Goal: Complete application form

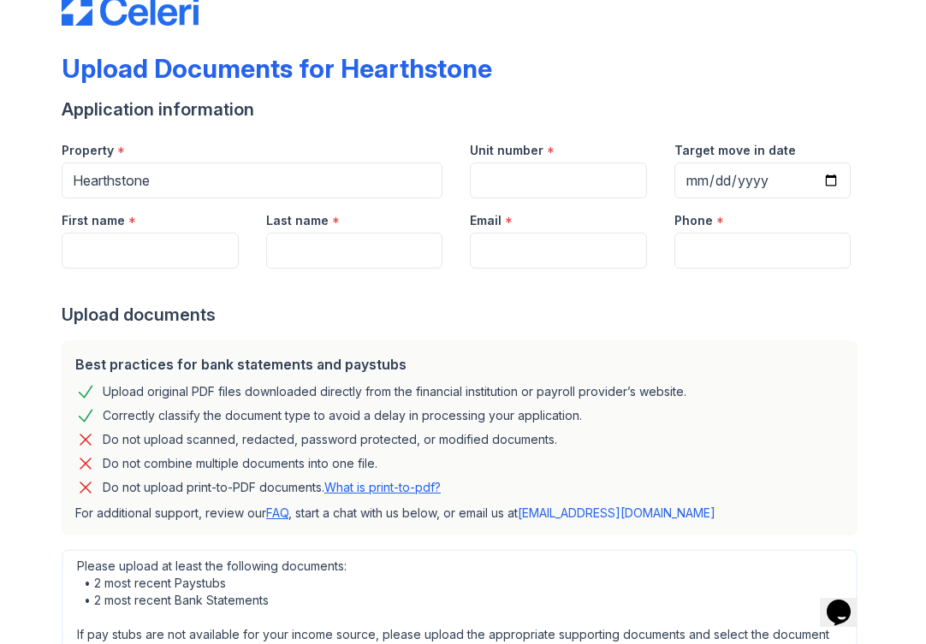
scroll to position [92, 0]
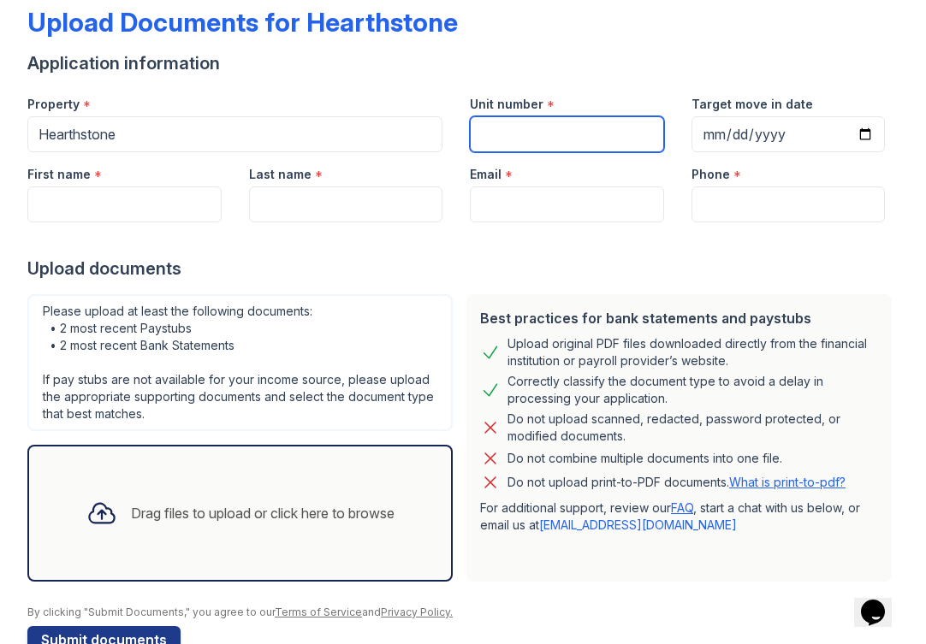
click at [504, 135] on input "Unit number" at bounding box center [567, 134] width 194 height 36
type input "549"
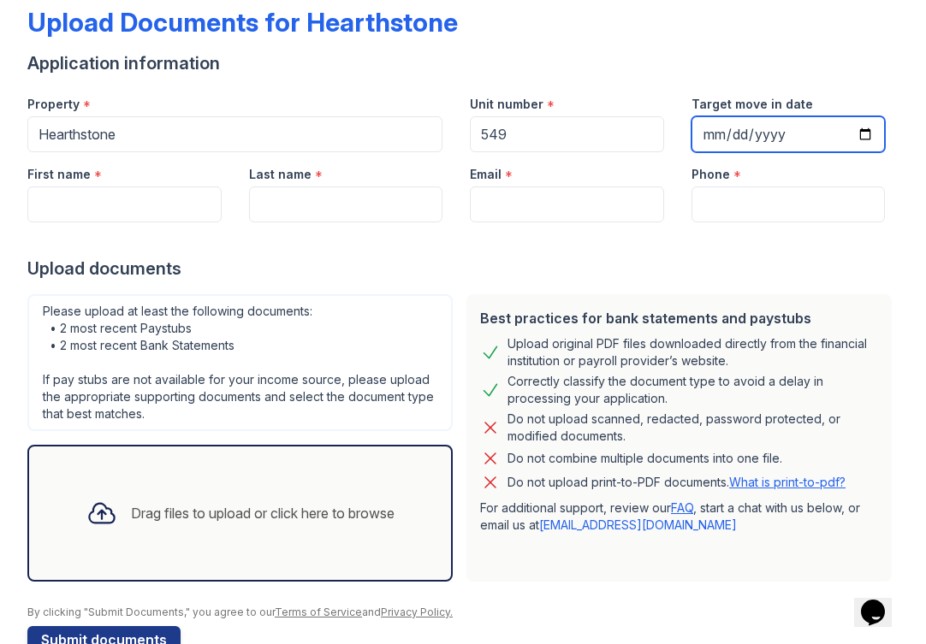
click at [725, 133] on input "Target move in date" at bounding box center [788, 134] width 194 height 36
click at [868, 139] on input "Target move in date" at bounding box center [788, 134] width 194 height 36
type input "[DATE]"
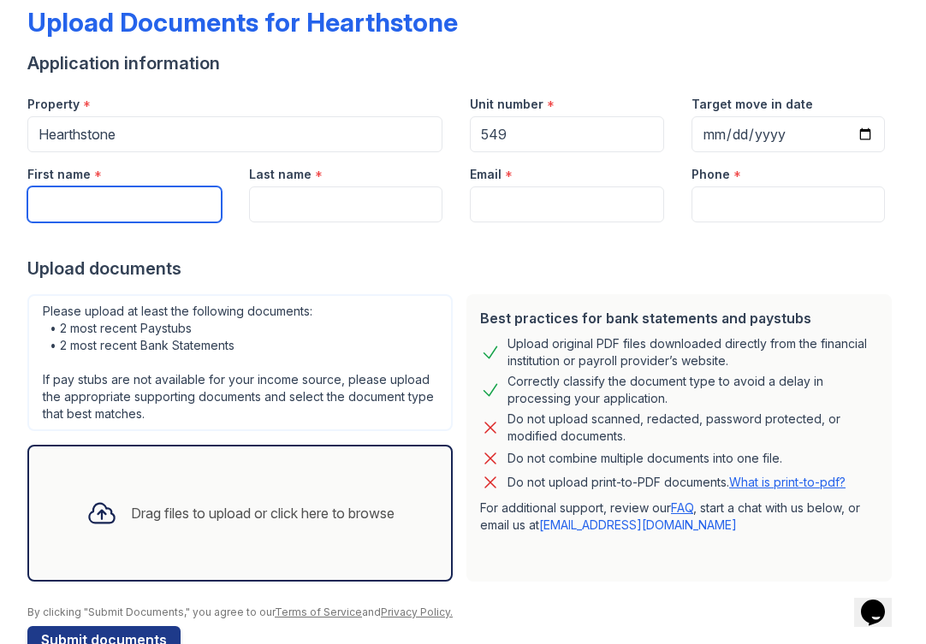
click at [151, 204] on input "First name" at bounding box center [124, 204] width 194 height 36
type input "Ruva"
type input "Kiara"
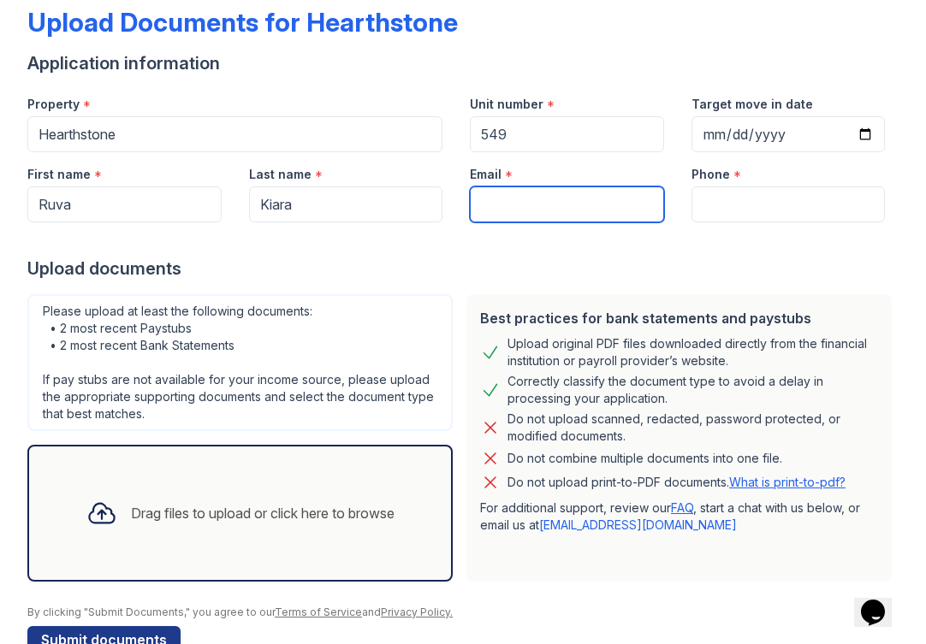
type input "[EMAIL_ADDRESS][DOMAIN_NAME]"
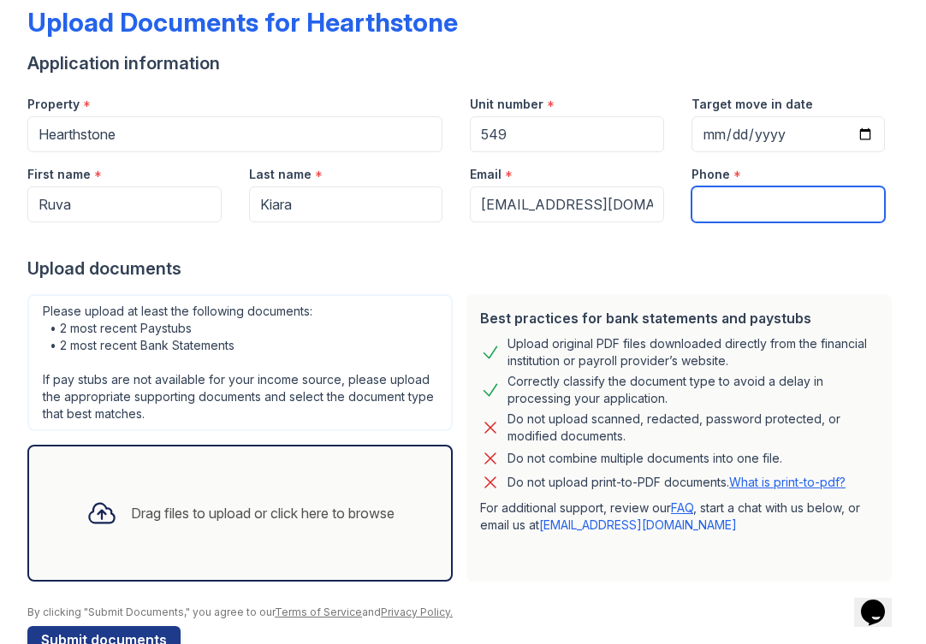
type input "2029995567"
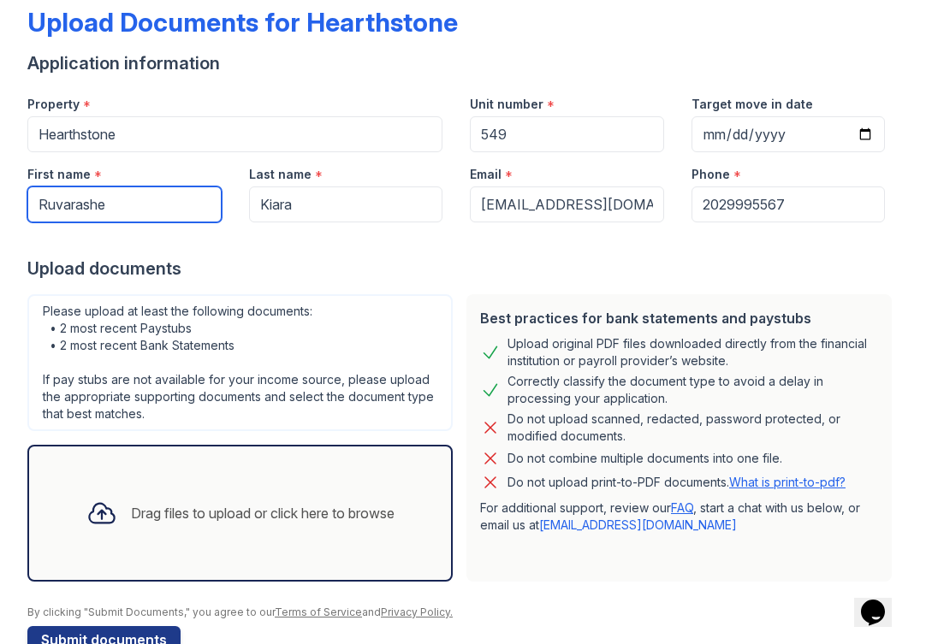
type input "Ruvarashe"
click at [408, 285] on form "Application information Property * [GEOGRAPHIC_DATA] Unit number * 549 Target m…" at bounding box center [462, 352] width 871 height 602
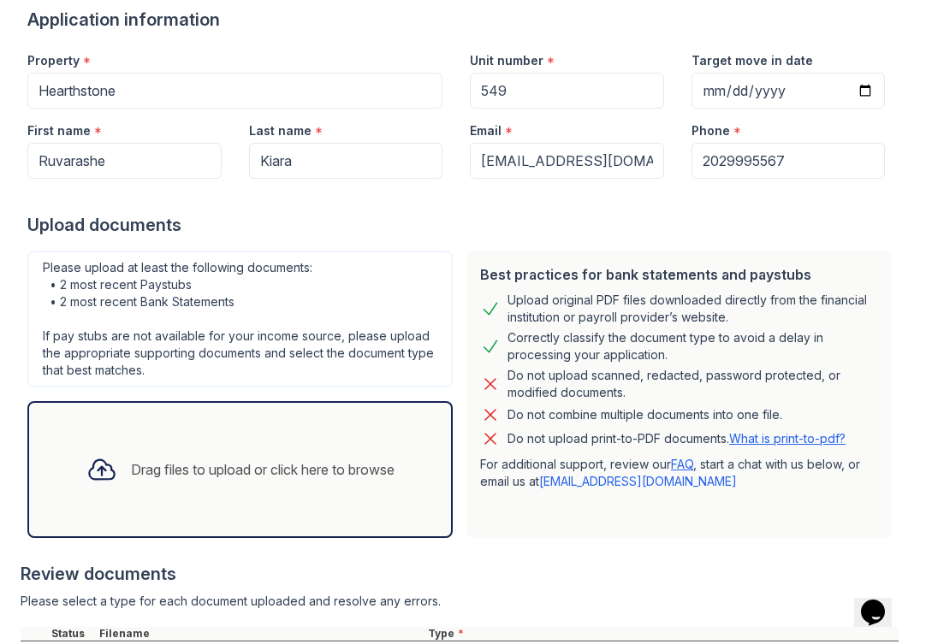
click at [191, 461] on div "Drag files to upload or click here to browse" at bounding box center [262, 469] width 263 height 21
click at [230, 494] on div "Drag files to upload or click here to browse" at bounding box center [240, 470] width 335 height 58
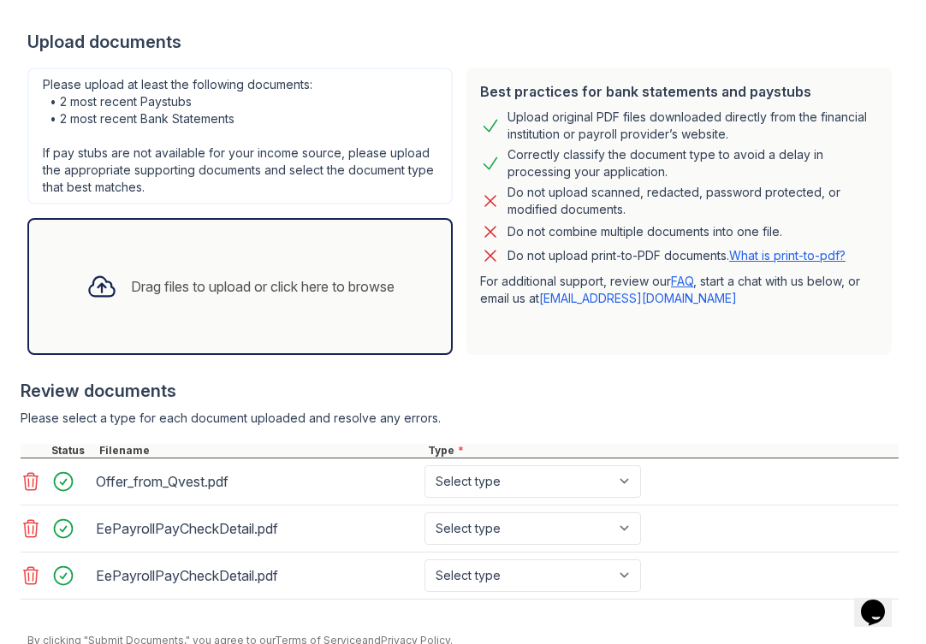
scroll to position [362, 0]
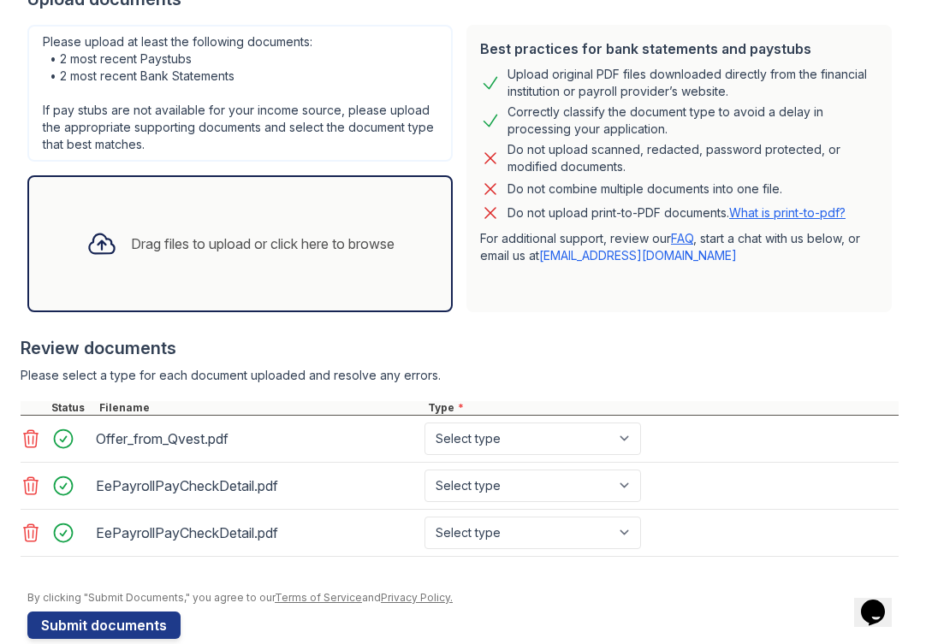
click at [33, 533] on icon at bounding box center [31, 533] width 21 height 21
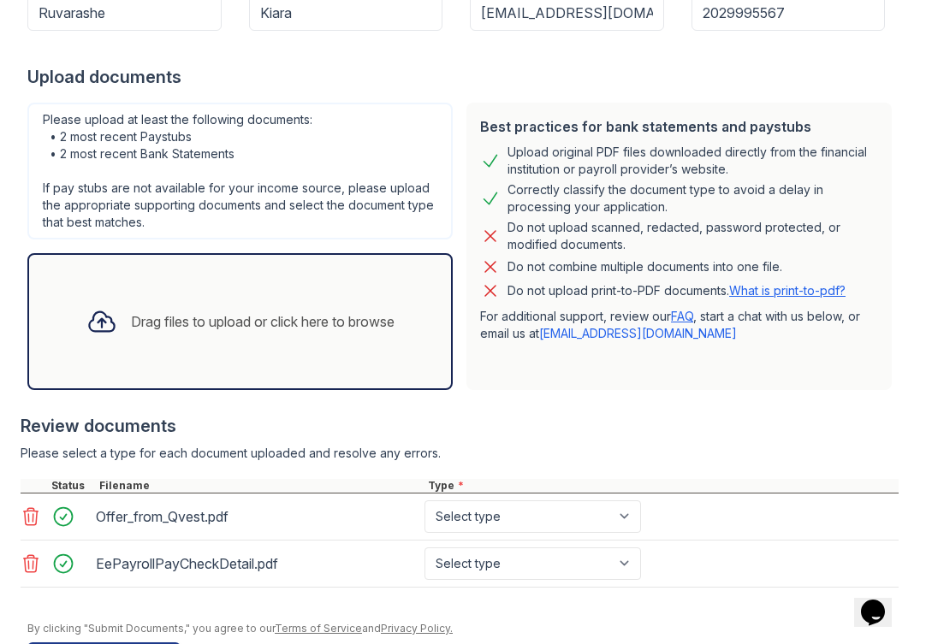
scroll to position [240, 0]
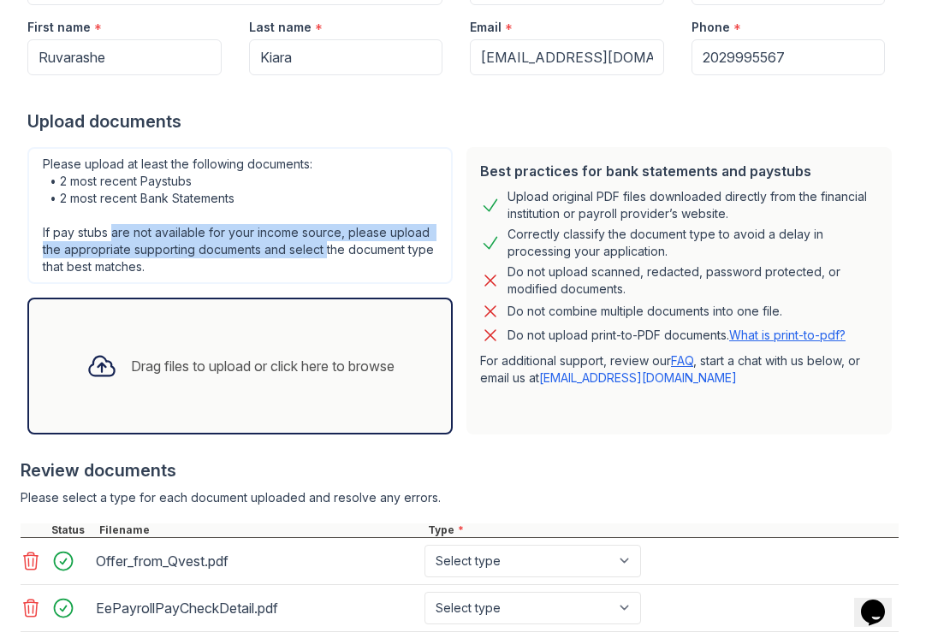
drag, startPoint x: 114, startPoint y: 238, endPoint x: 327, endPoint y: 243, distance: 213.1
click at [327, 243] on div "Please upload at least the following documents: • 2 most recent Paystubs • 2 mo…" at bounding box center [239, 215] width 425 height 137
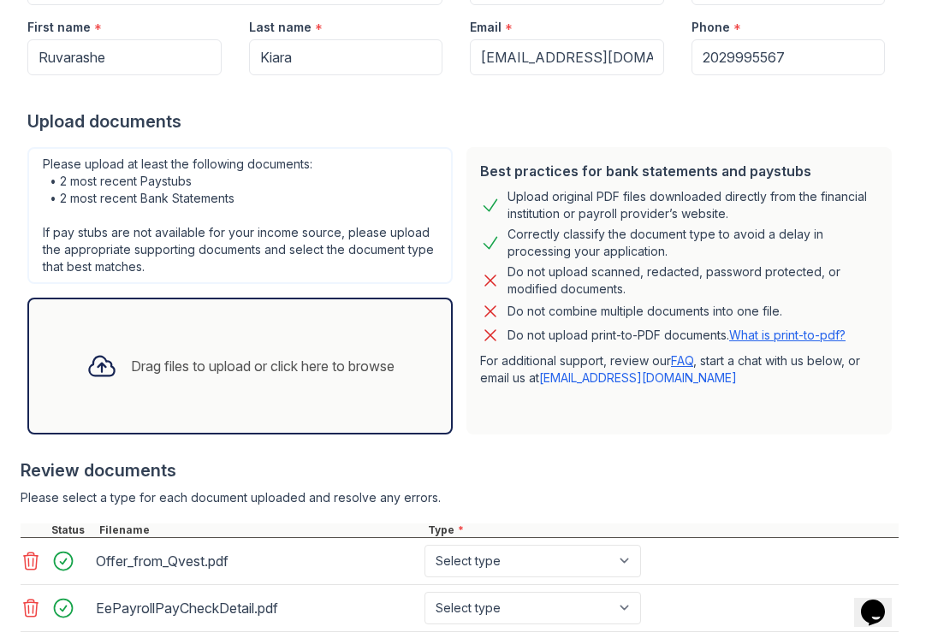
click at [84, 226] on div "Please upload at least the following documents: • 2 most recent Paystubs • 2 mo…" at bounding box center [239, 215] width 425 height 137
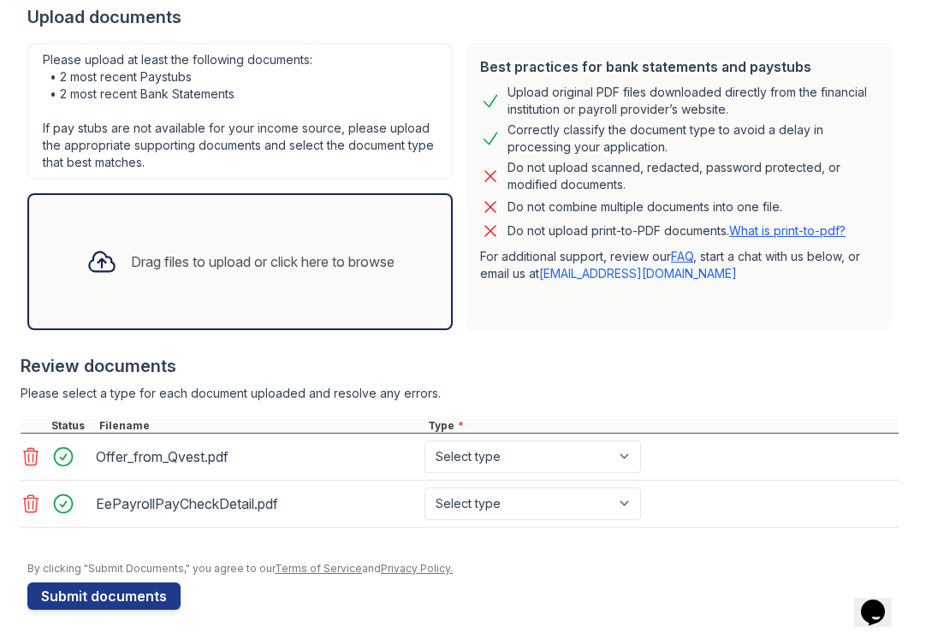
click at [313, 267] on div "Drag files to upload or click here to browse" at bounding box center [262, 261] width 263 height 21
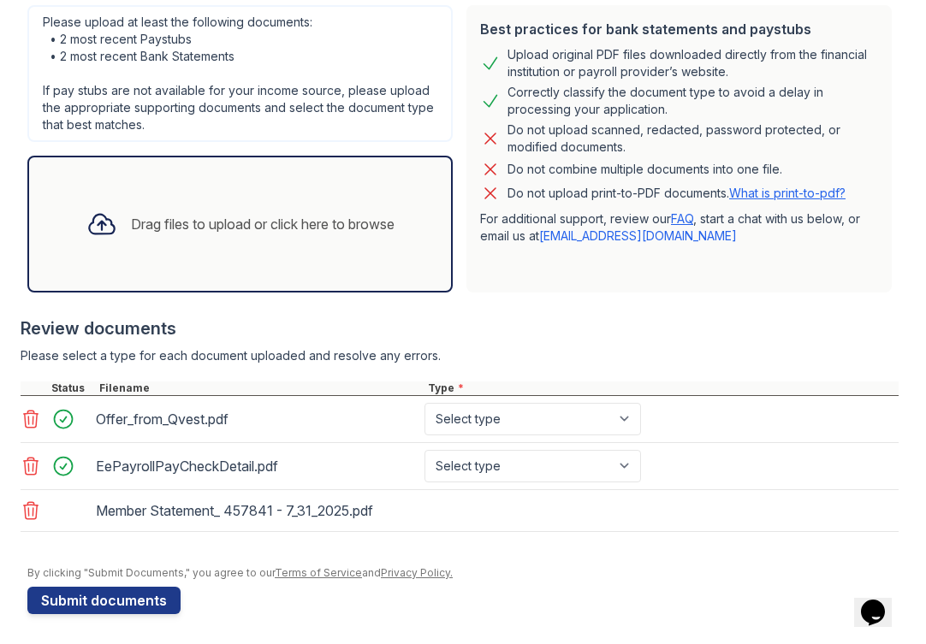
scroll to position [386, 0]
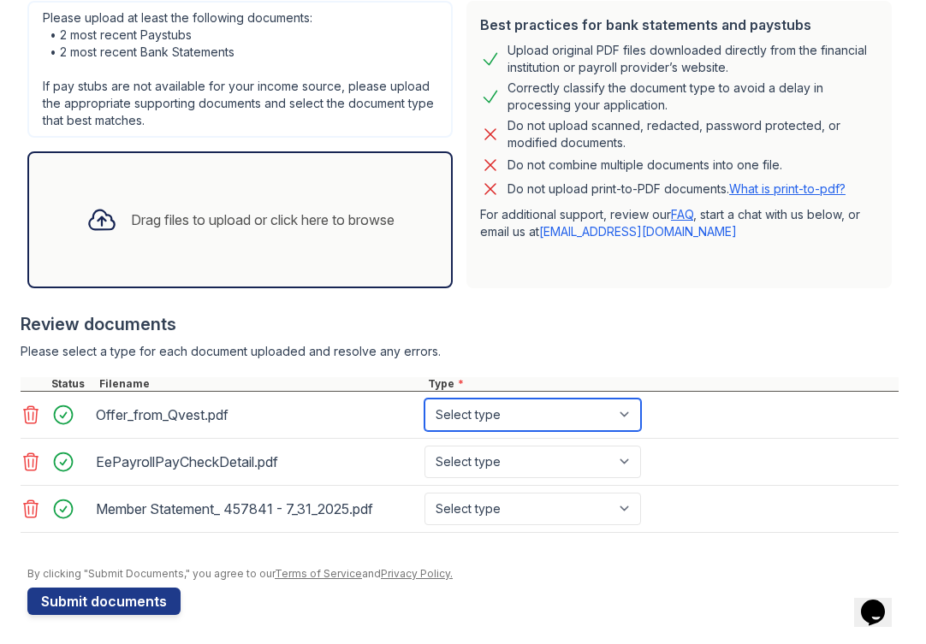
click at [447, 411] on select "Select type Paystub Bank Statement Offer Letter Tax Documents Benefit Award Let…" at bounding box center [532, 415] width 216 height 33
select select "offer_letter"
click at [424, 399] on select "Select type Paystub Bank Statement Offer Letter Tax Documents Benefit Award Let…" at bounding box center [532, 415] width 216 height 33
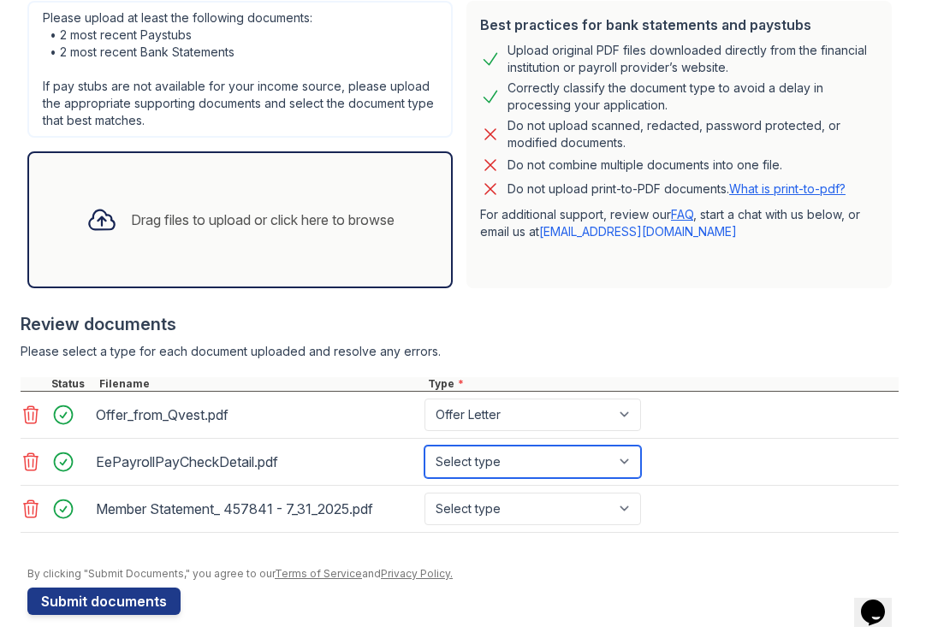
click at [489, 461] on select "Select type Paystub Bank Statement Offer Letter Tax Documents Benefit Award Let…" at bounding box center [532, 462] width 216 height 33
select select "paystub"
click at [424, 446] on select "Select type Paystub Bank Statement Offer Letter Tax Documents Benefit Award Let…" at bounding box center [532, 462] width 216 height 33
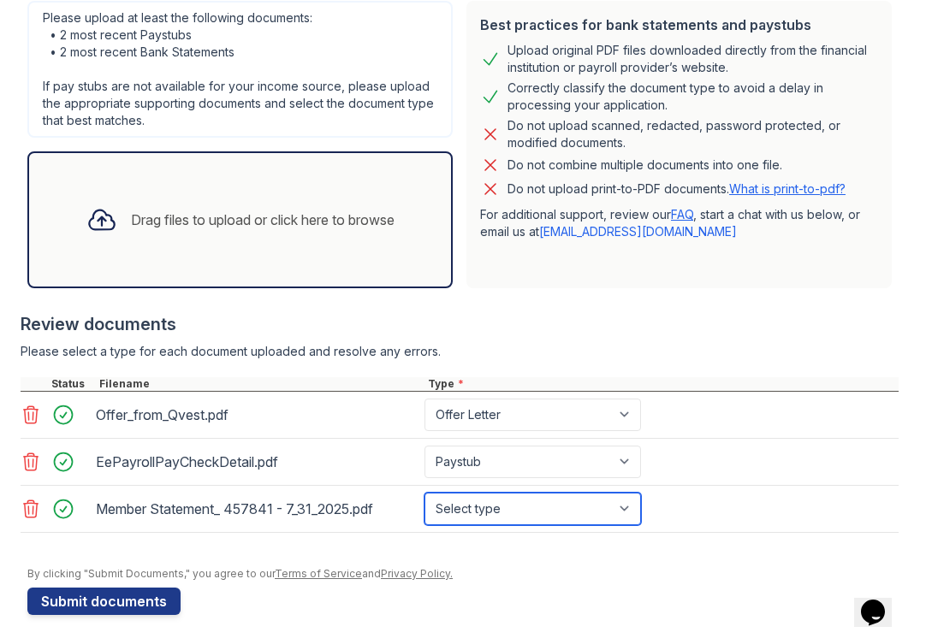
click at [491, 505] on select "Select type Paystub Bank Statement Offer Letter Tax Documents Benefit Award Let…" at bounding box center [532, 509] width 216 height 33
select select "bank_statement"
click at [424, 493] on select "Select type Paystub Bank Statement Offer Letter Tax Documents Benefit Award Let…" at bounding box center [532, 509] width 216 height 33
click at [541, 518] on select "Select type Paystub Bank Statement Offer Letter Tax Documents Benefit Award Let…" at bounding box center [532, 509] width 216 height 33
click at [424, 493] on select "Select type Paystub Bank Statement Offer Letter Tax Documents Benefit Award Let…" at bounding box center [532, 509] width 216 height 33
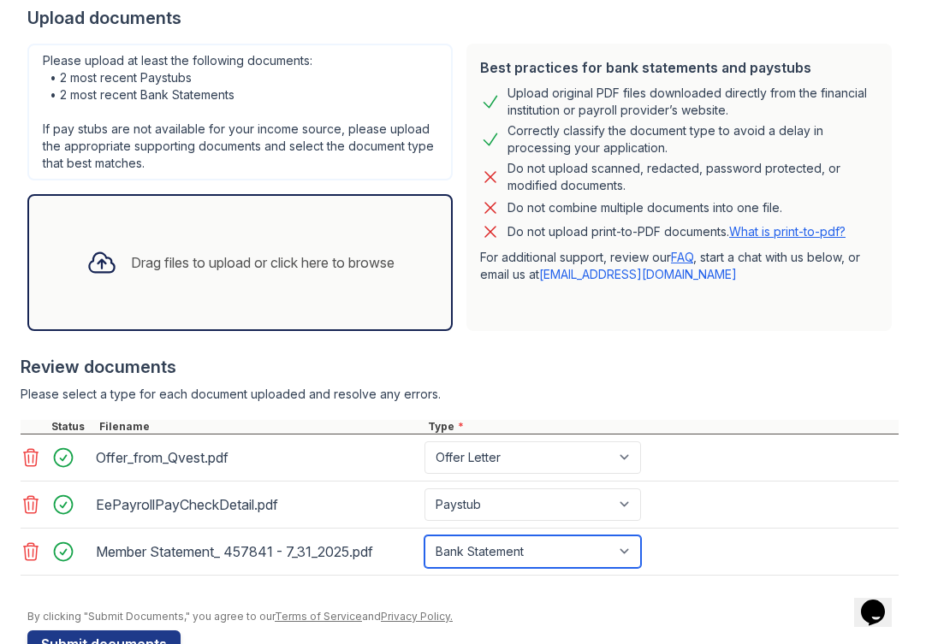
scroll to position [391, 0]
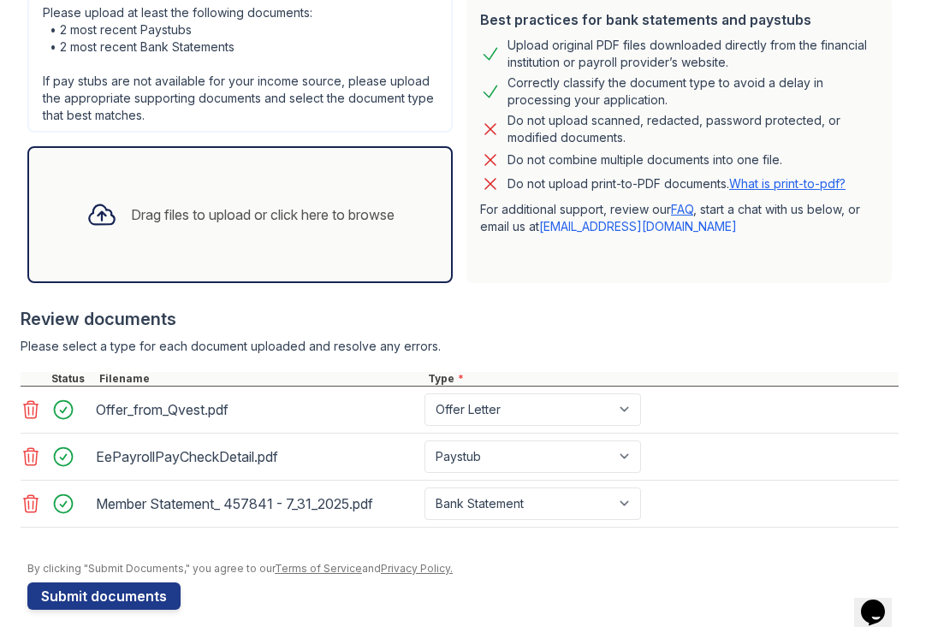
click at [132, 613] on div "Upload Documents for Hearthstone Application information Property * [GEOGRAPHIC…" at bounding box center [462, 116] width 871 height 1001
click at [134, 599] on button "Submit documents" at bounding box center [103, 596] width 153 height 27
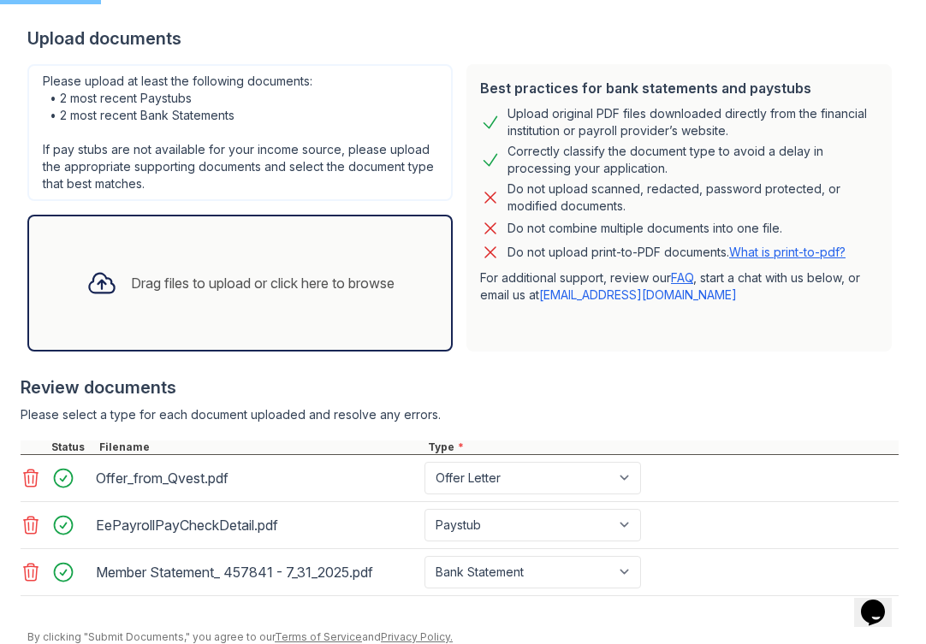
scroll to position [181, 0]
